Goal: Task Accomplishment & Management: Complete application form

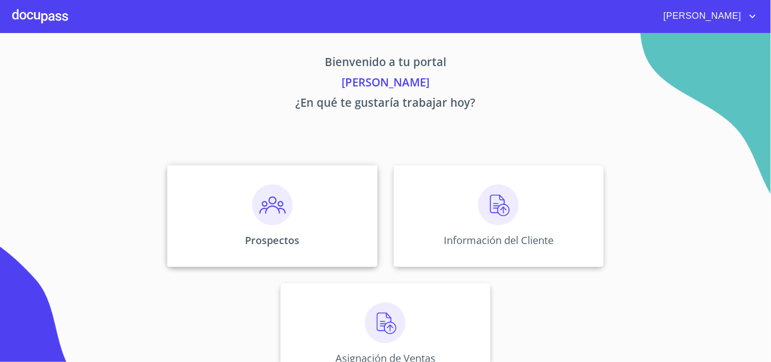
click at [262, 196] on img at bounding box center [272, 205] width 41 height 41
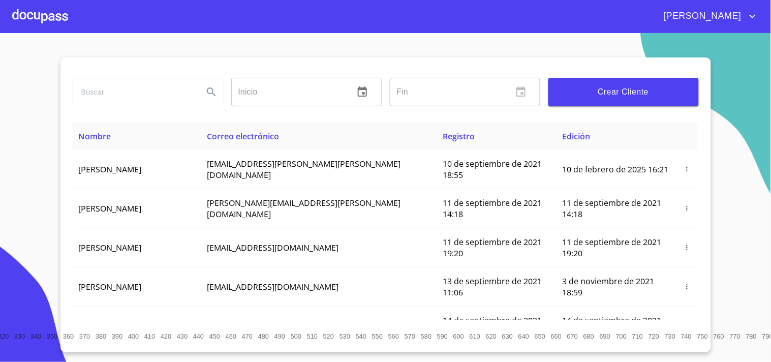
click at [209, 91] on icon "Search" at bounding box center [211, 92] width 12 height 12
click at [119, 97] on input "search" at bounding box center [134, 91] width 122 height 27
type input "[PERSON_NAME]"
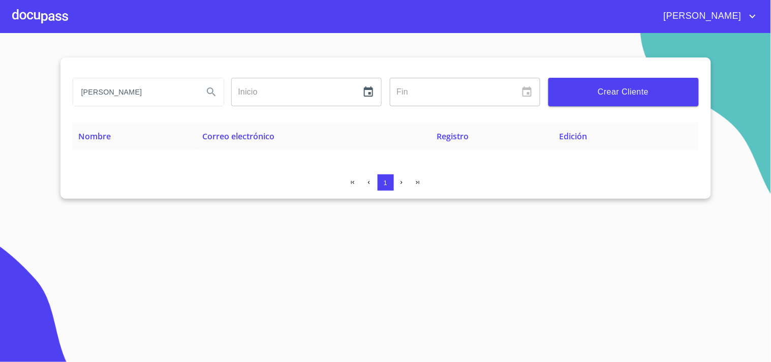
click at [602, 87] on span "Crear Cliente" at bounding box center [624, 92] width 134 height 14
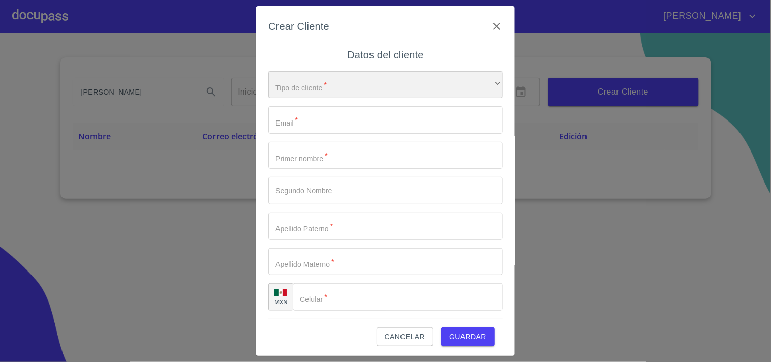
click at [324, 87] on div "​" at bounding box center [385, 84] width 234 height 27
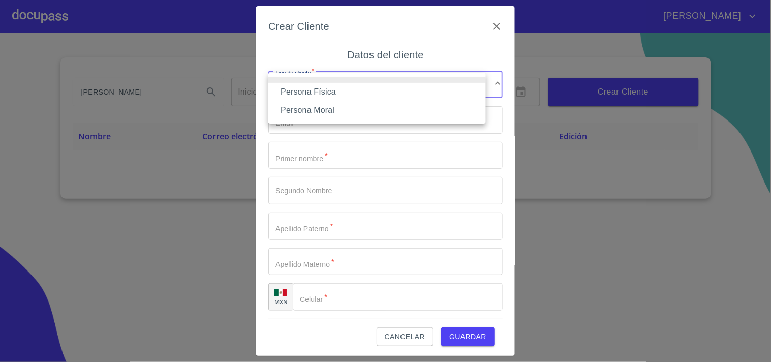
click at [308, 94] on li "Persona Física" at bounding box center [377, 92] width 218 height 18
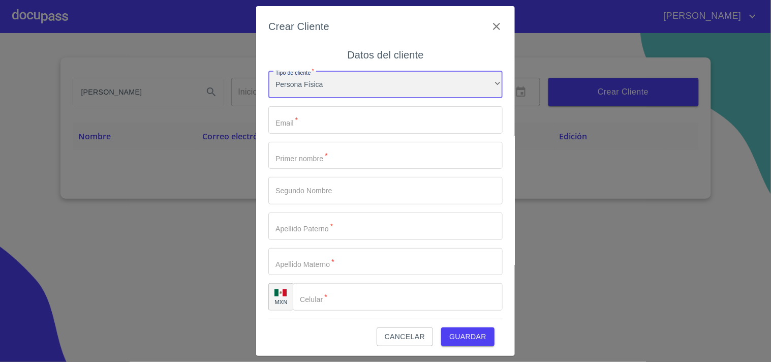
click at [314, 89] on div "Persona Física" at bounding box center [385, 84] width 234 height 27
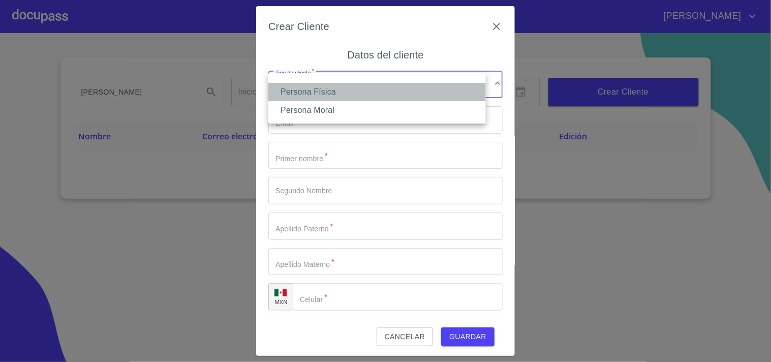
click at [316, 93] on li "Persona Física" at bounding box center [377, 92] width 218 height 18
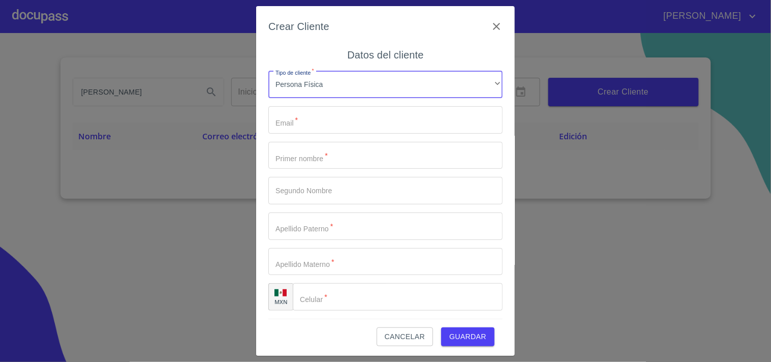
click at [305, 124] on input "Tipo de cliente   *" at bounding box center [385, 119] width 234 height 27
